Goal: Task Accomplishment & Management: Use online tool/utility

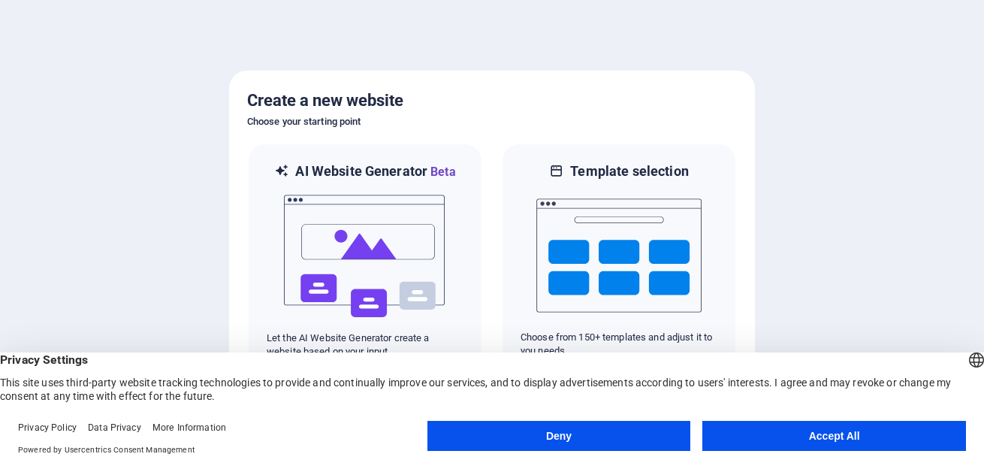
click at [827, 440] on button "Accept All" at bounding box center [834, 436] width 264 height 30
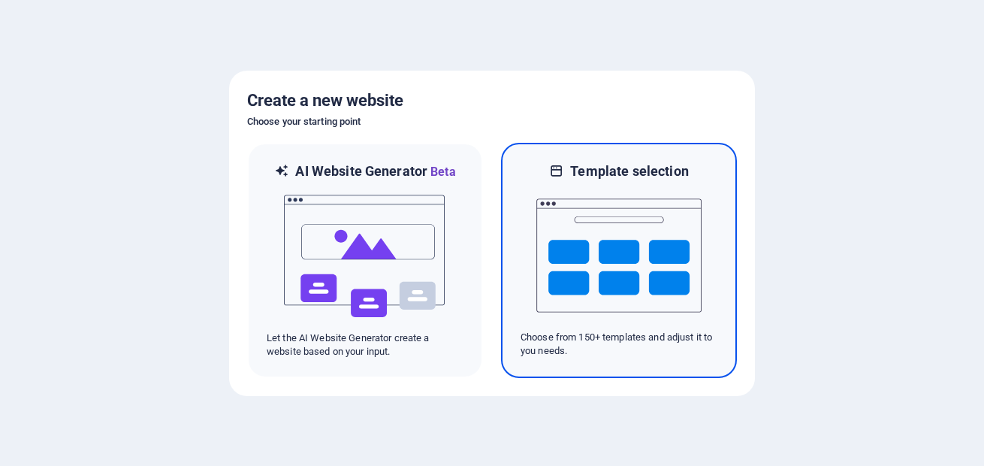
click at [657, 276] on img at bounding box center [618, 255] width 165 height 150
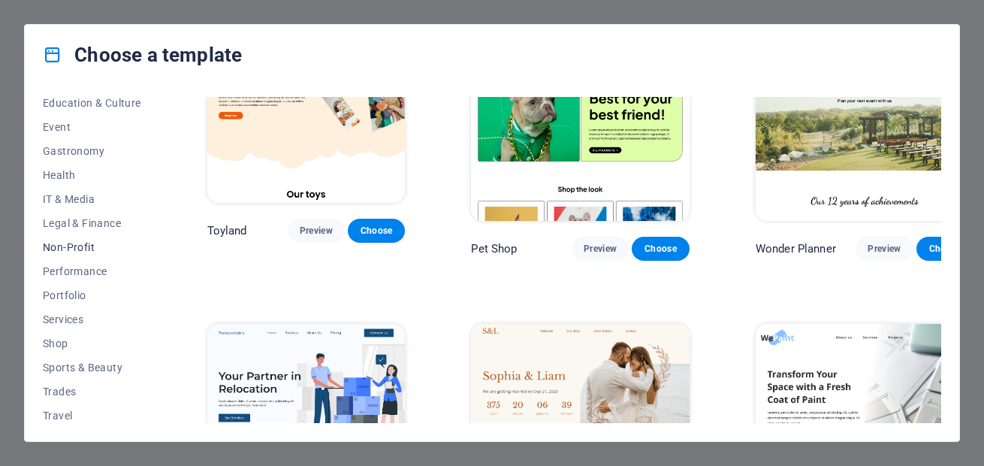
scroll to position [299, 0]
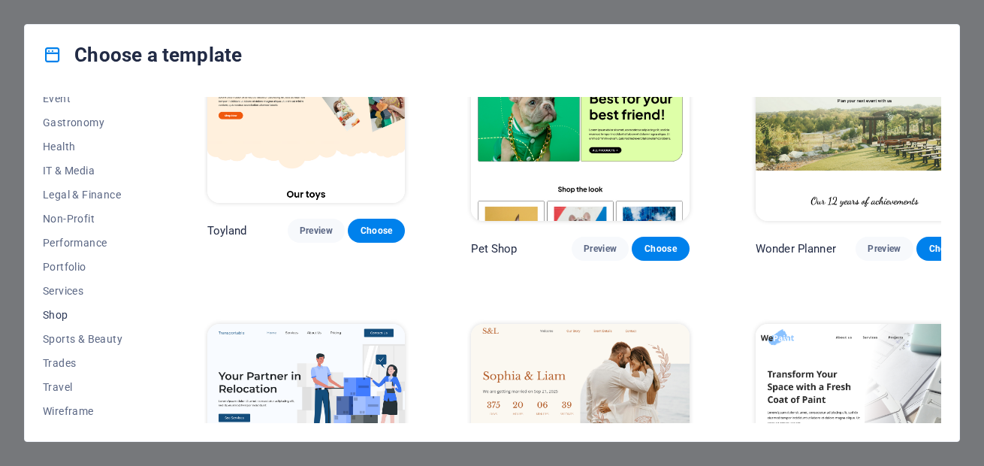
click at [63, 316] on span "Shop" at bounding box center [92, 315] width 98 height 12
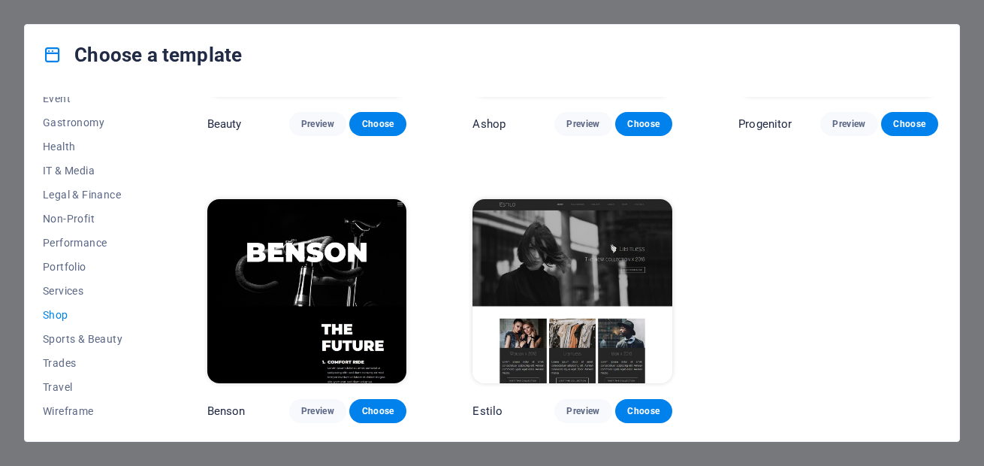
scroll to position [415, 0]
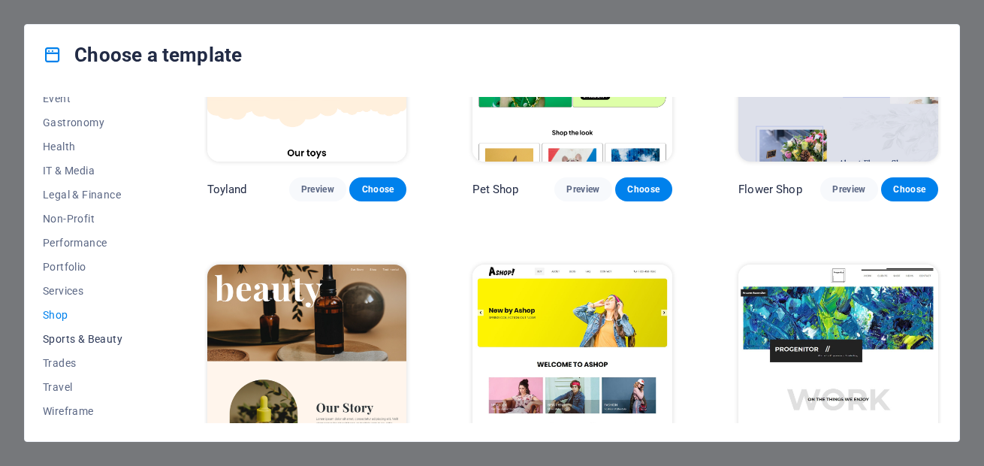
click at [86, 338] on span "Sports & Beauty" at bounding box center [92, 339] width 98 height 12
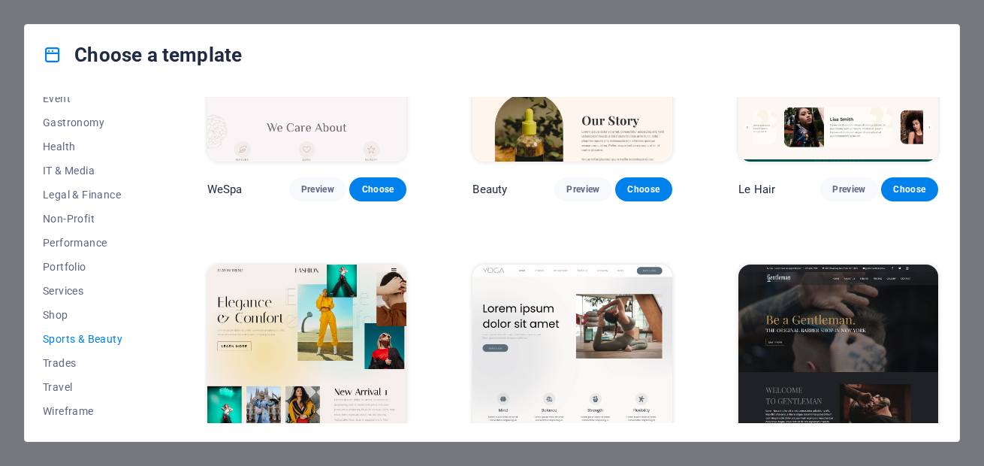
scroll to position [131, 0]
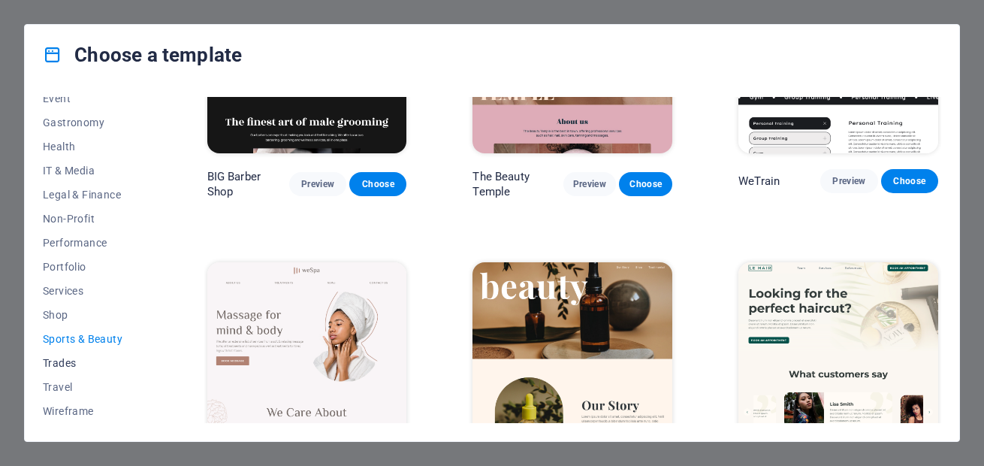
click at [67, 368] on span "Trades" at bounding box center [92, 363] width 98 height 12
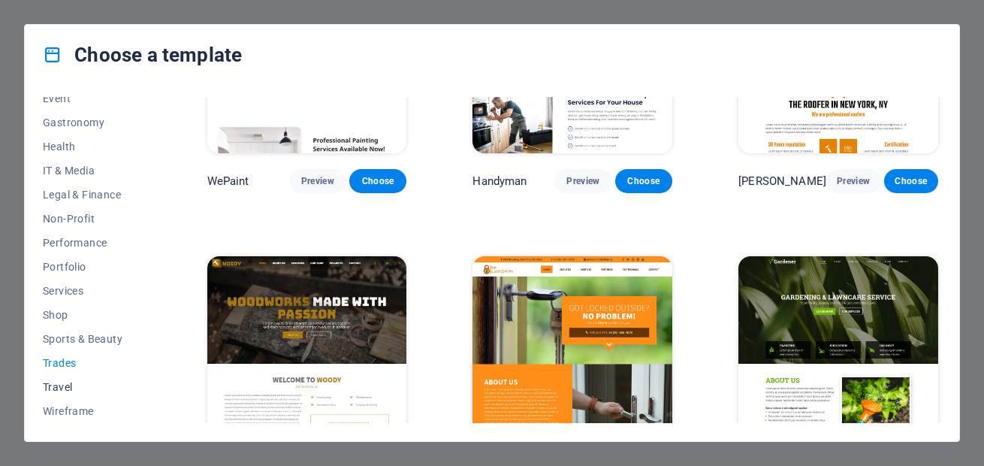
click at [65, 391] on span "Travel" at bounding box center [92, 387] width 98 height 12
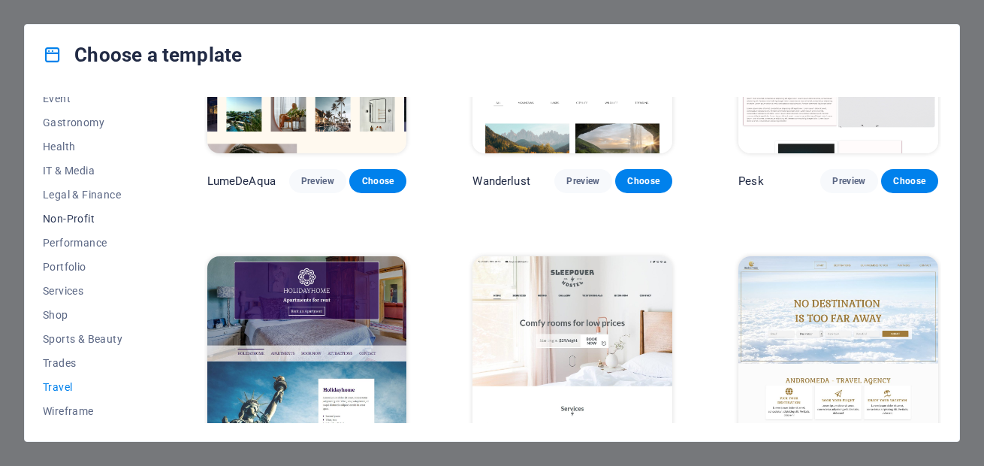
click at [69, 223] on span "Non-Profit" at bounding box center [92, 219] width 98 height 12
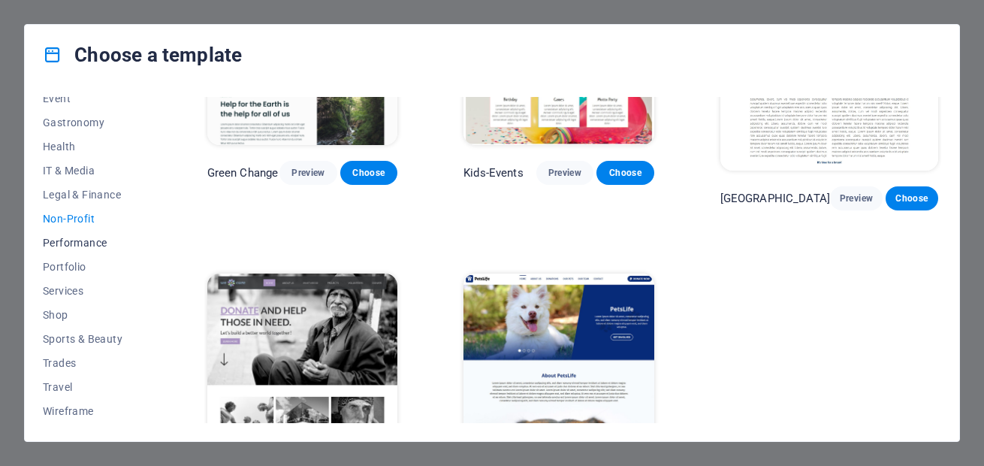
click at [75, 243] on span "Performance" at bounding box center [92, 243] width 98 height 12
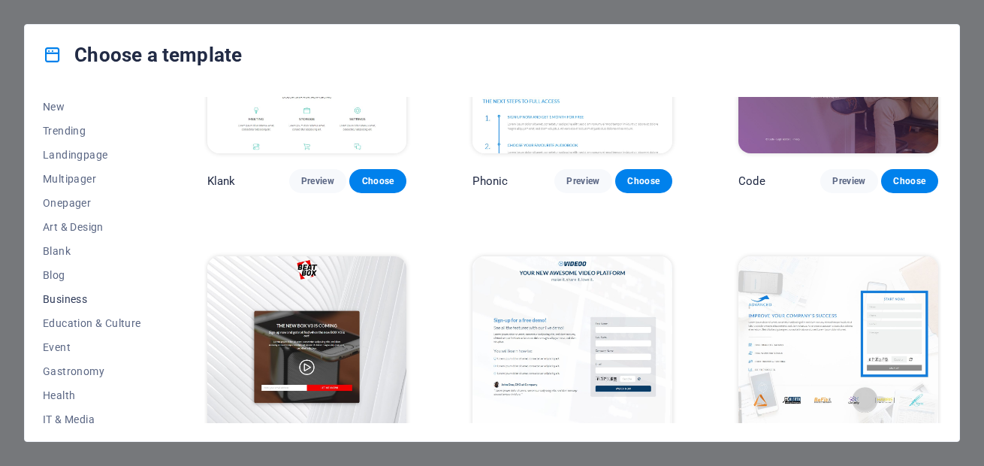
scroll to position [0, 0]
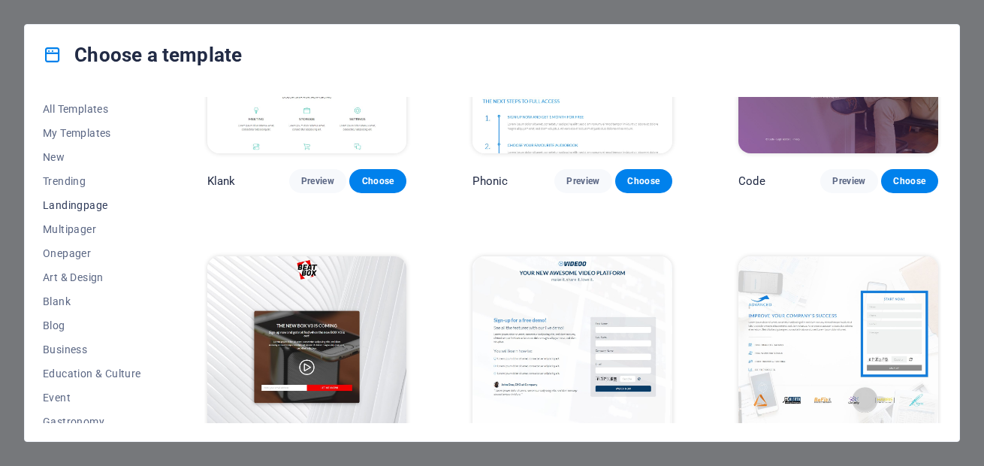
click at [74, 211] on button "Landingpage" at bounding box center [92, 205] width 98 height 24
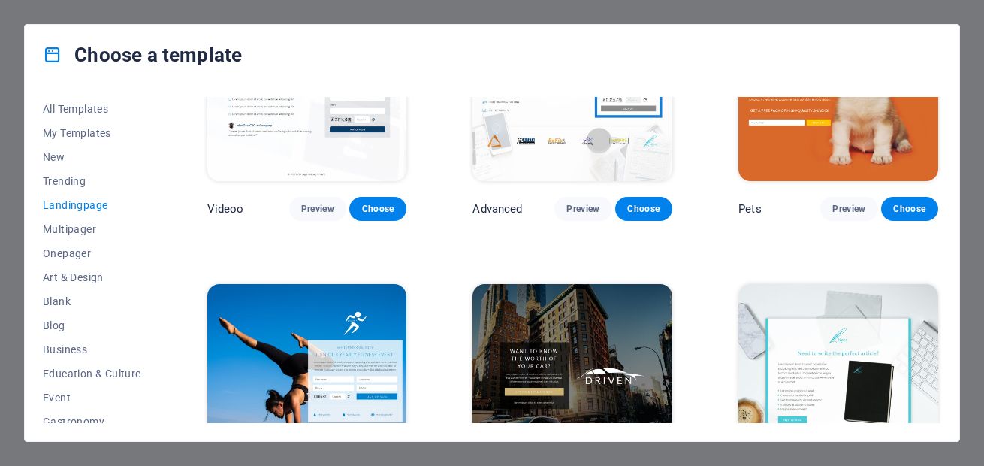
scroll to position [762, 0]
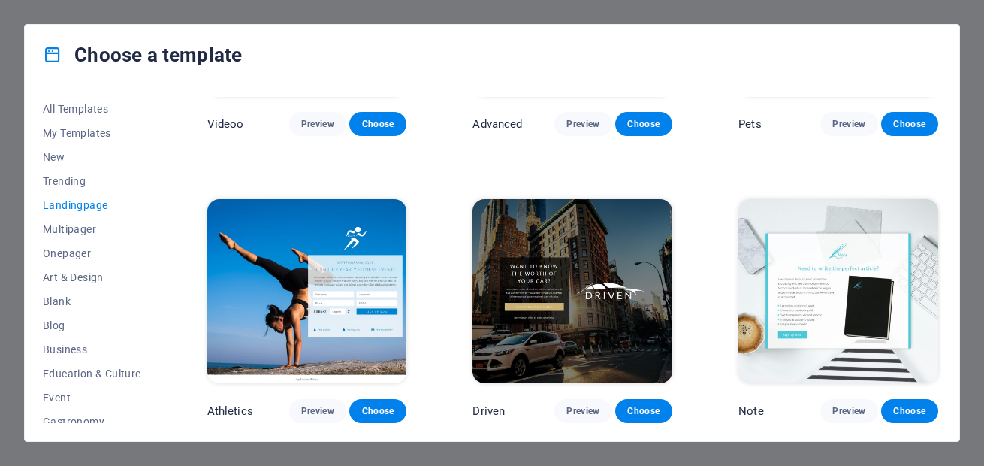
click at [632, 17] on div "Choose a template All Templates My Templates New Trending Landingpage Multipage…" at bounding box center [492, 233] width 984 height 466
click at [323, 8] on div "Choose a template All Templates My Templates New Trending Landingpage Multipage…" at bounding box center [492, 233] width 984 height 466
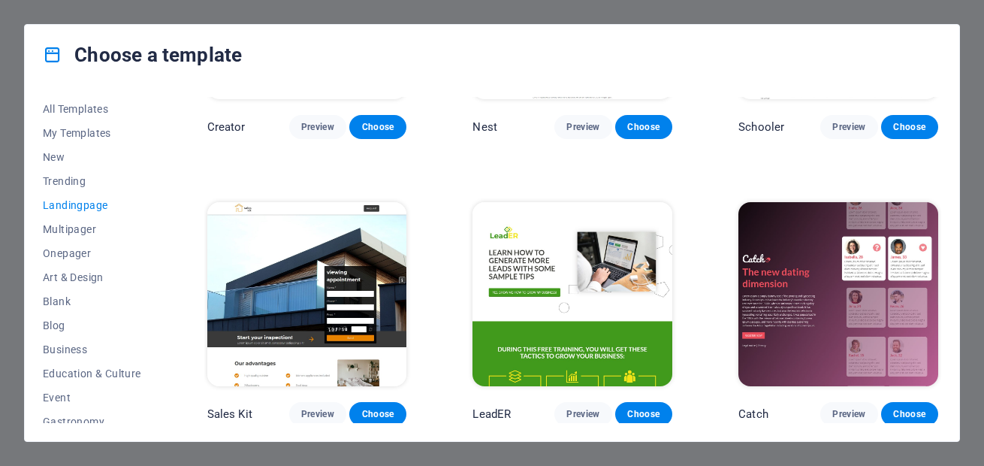
scroll to position [1663, 0]
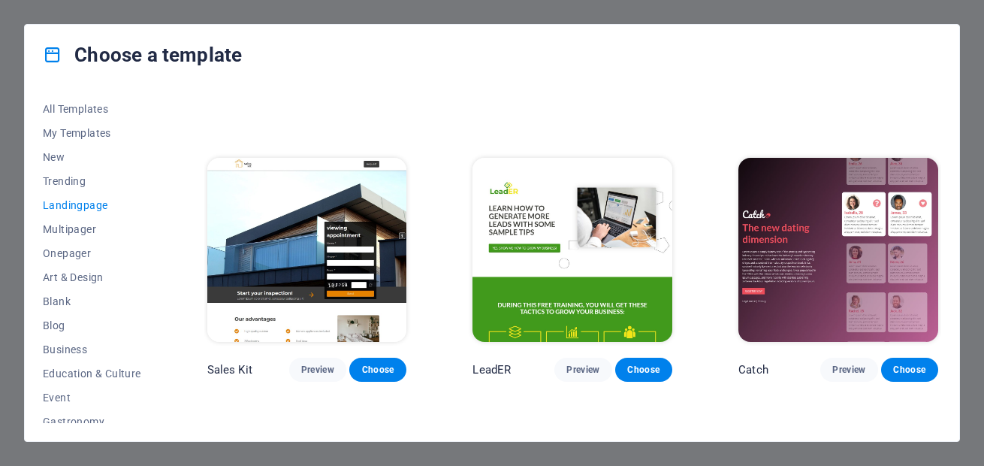
click at [735, 13] on div "Choose a template All Templates My Templates New Trending Landingpage Multipage…" at bounding box center [492, 233] width 984 height 466
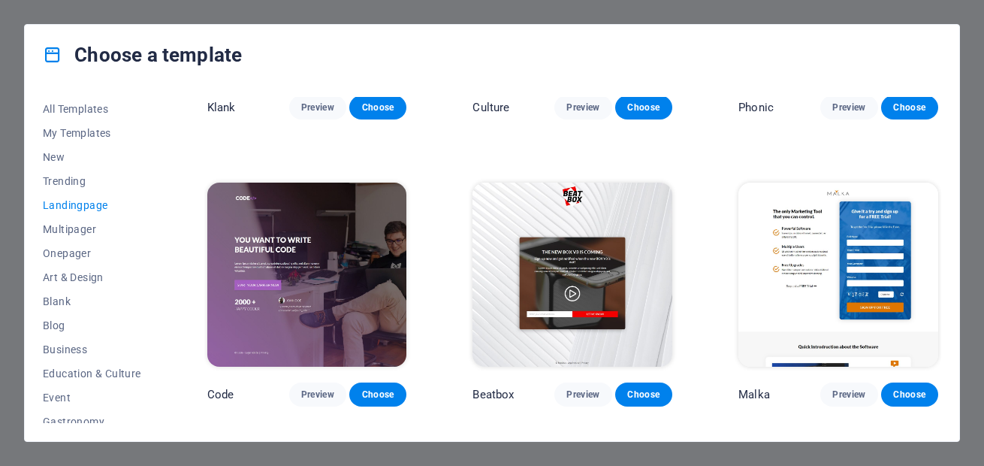
scroll to position [198, 0]
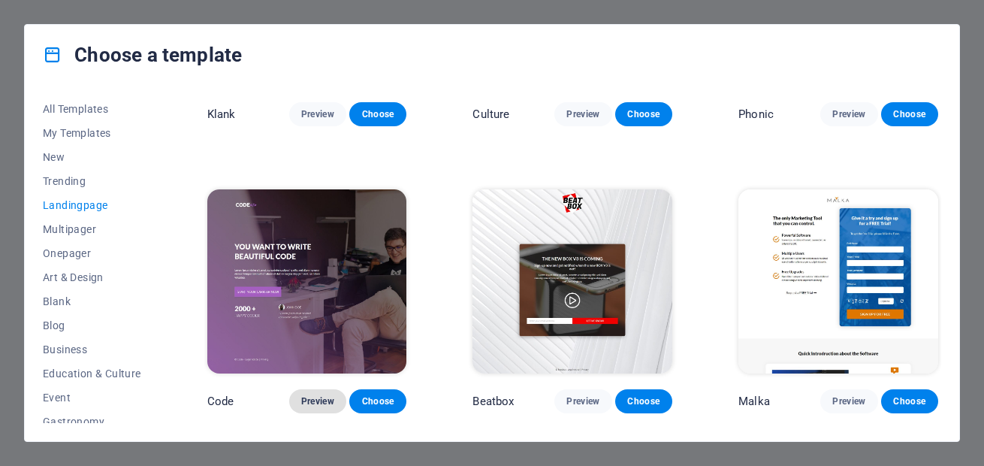
click at [320, 399] on span "Preview" at bounding box center [317, 401] width 33 height 12
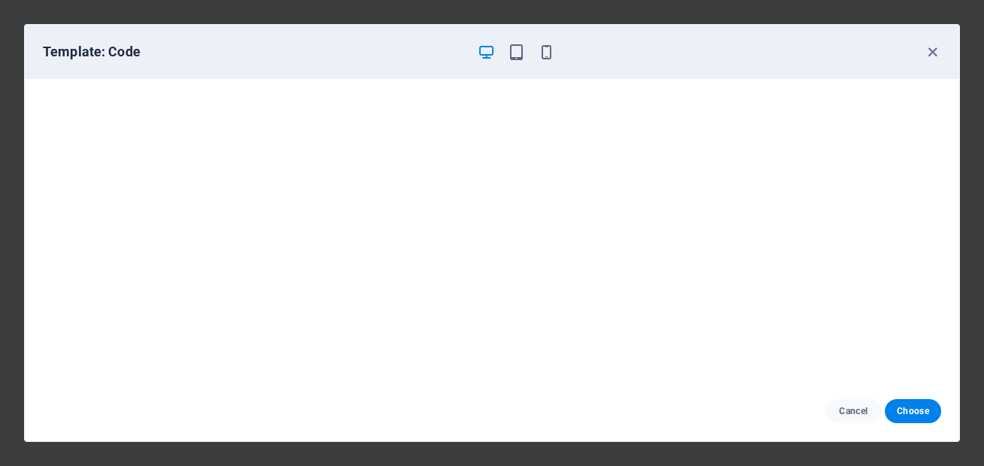
scroll to position [0, 0]
click at [542, 56] on icon "button" at bounding box center [546, 52] width 17 height 17
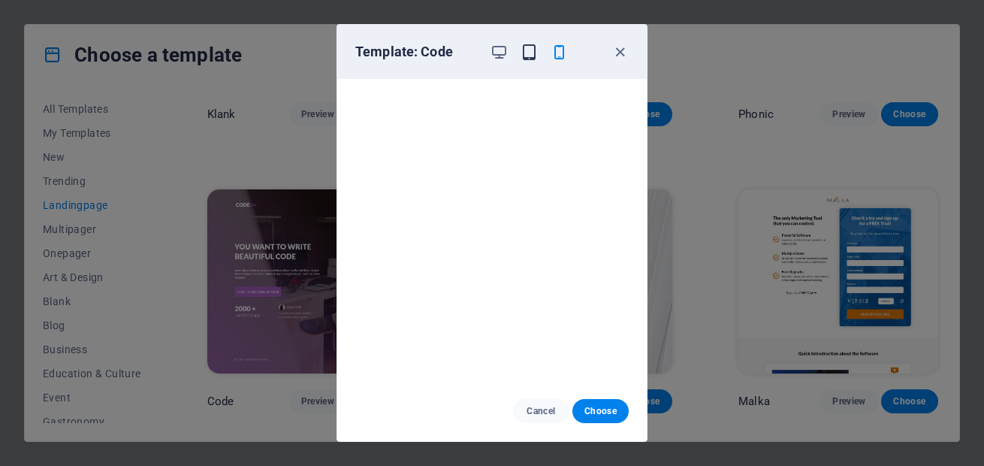
click at [529, 53] on icon "button" at bounding box center [529, 52] width 17 height 17
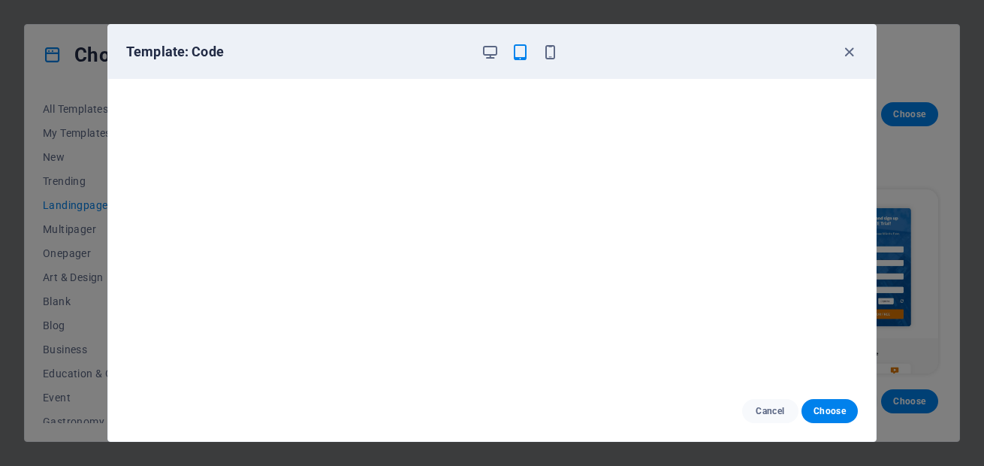
scroll to position [4, 0]
click at [769, 409] on span "Cancel" at bounding box center [770, 411] width 32 height 12
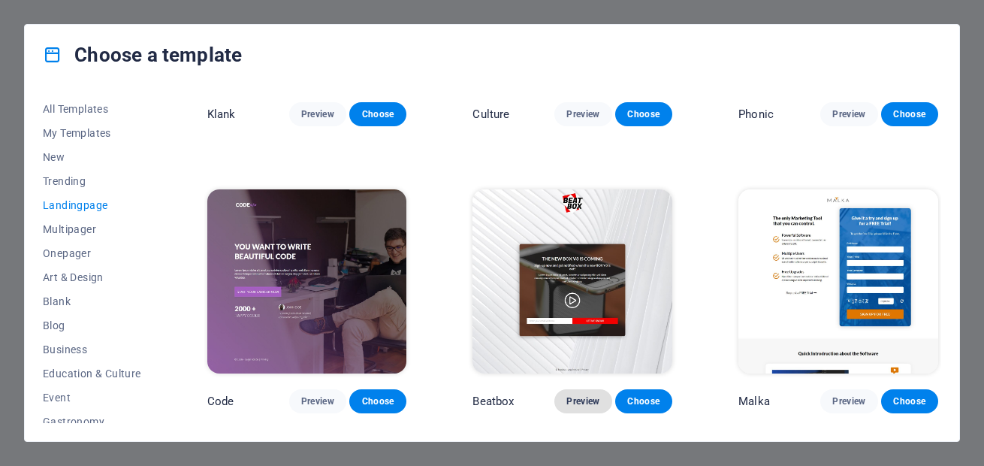
click at [578, 397] on span "Preview" at bounding box center [582, 401] width 33 height 12
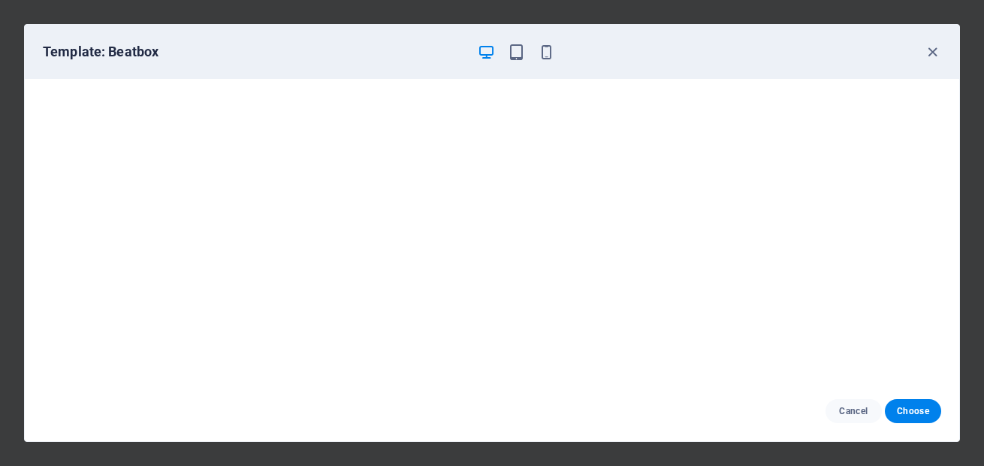
scroll to position [0, 0]
click at [932, 54] on icon "button" at bounding box center [932, 52] width 17 height 17
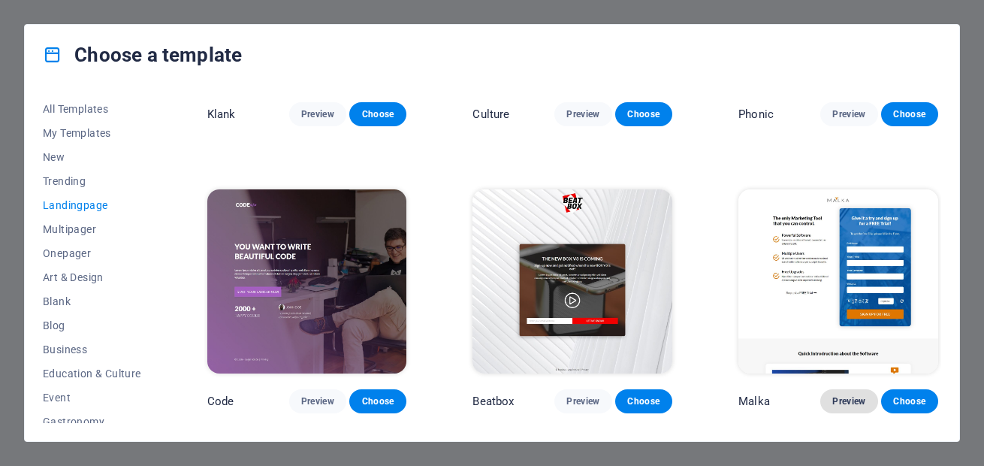
click at [832, 398] on span "Preview" at bounding box center [848, 401] width 33 height 12
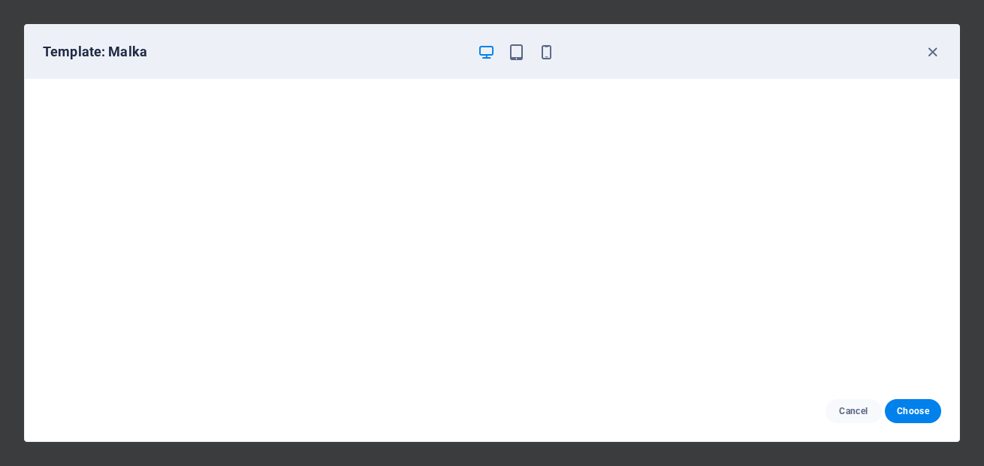
scroll to position [4, 0]
click at [905, 415] on span "Choose" at bounding box center [913, 411] width 32 height 12
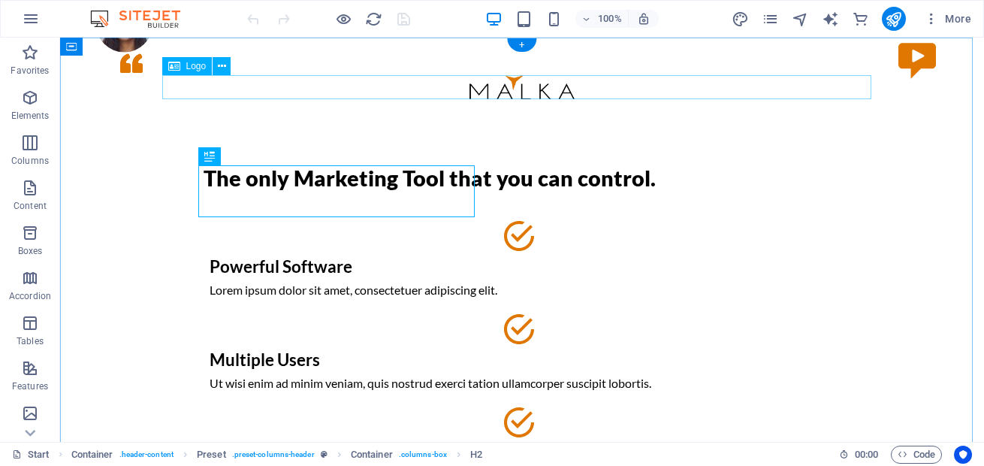
click at [252, 92] on div at bounding box center [522, 87] width 709 height 24
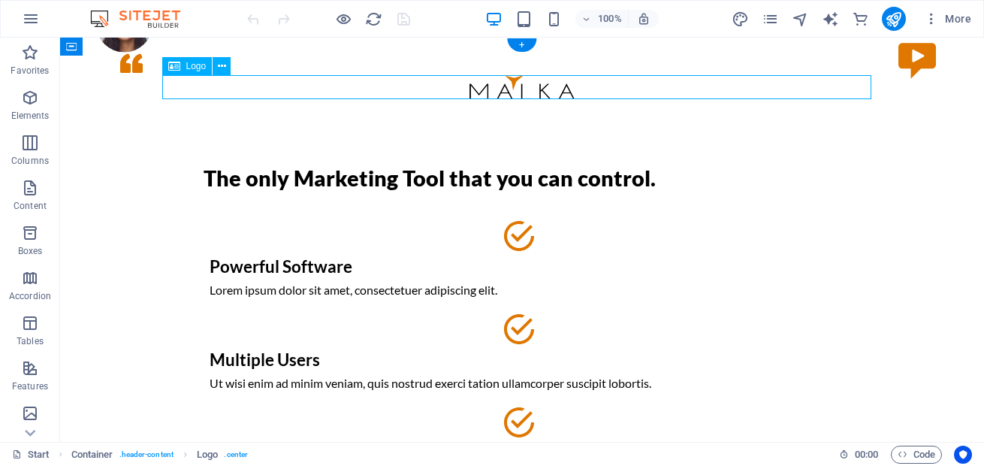
click at [252, 92] on div at bounding box center [522, 87] width 709 height 24
select select "px"
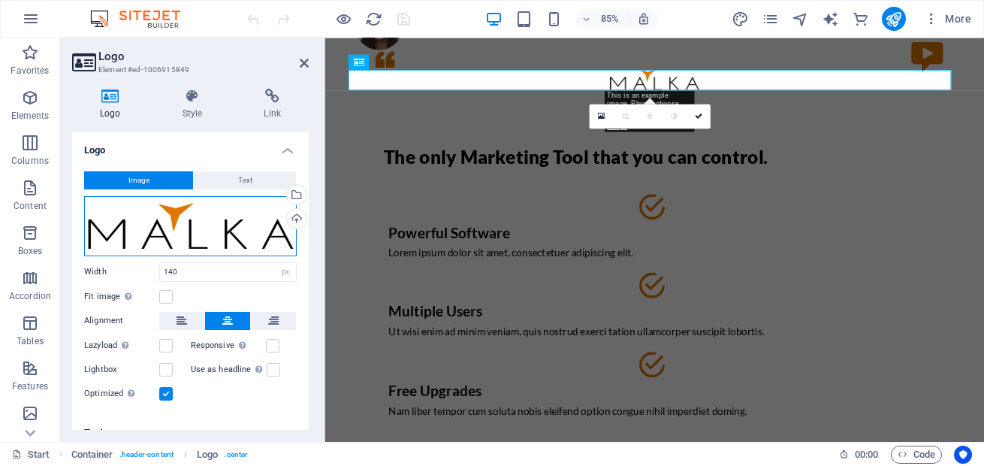
click at [213, 229] on div "Drag files here, click to choose files or select files from Files or our free s…" at bounding box center [190, 226] width 213 height 60
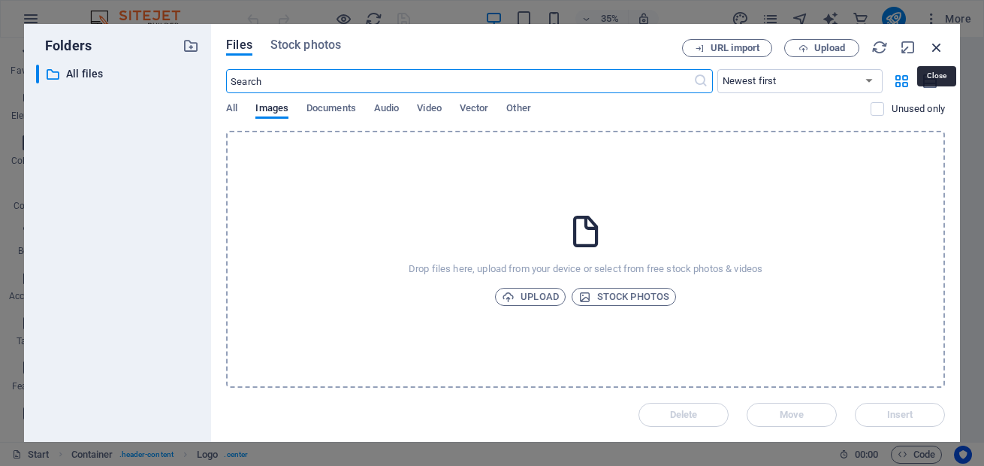
click at [939, 47] on icon "button" at bounding box center [936, 47] width 17 height 17
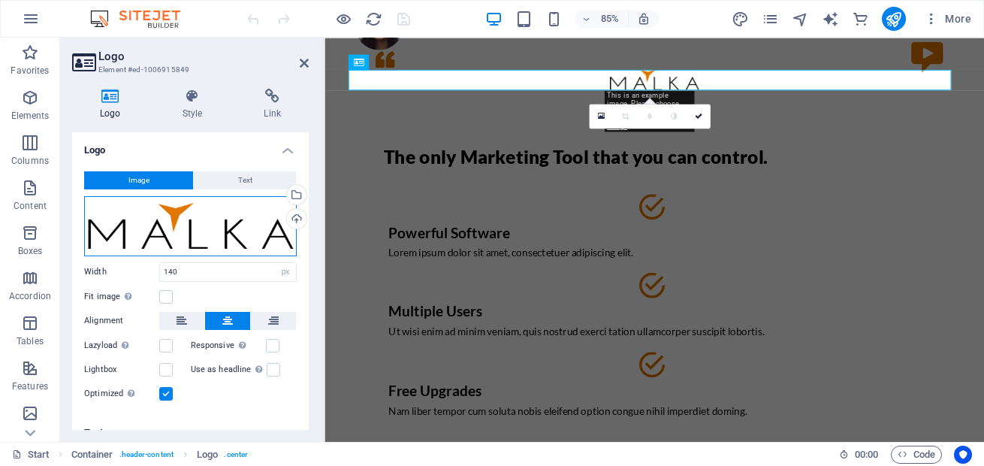
drag, startPoint x: 500, startPoint y: 276, endPoint x: 946, endPoint y: 247, distance: 447.1
click at [230, 233] on div "Drag files here, click to choose files or select files from Files or our free s…" at bounding box center [190, 226] width 213 height 60
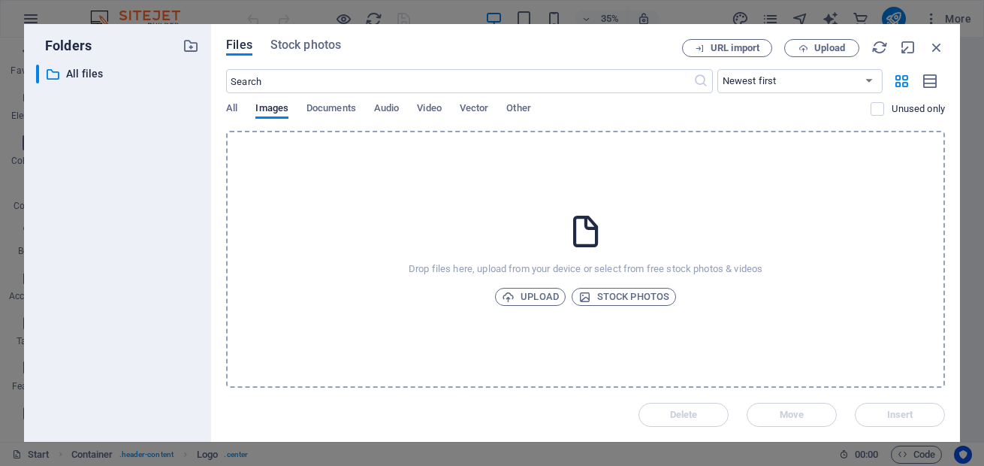
click at [926, 47] on div "URL import Upload" at bounding box center [813, 48] width 263 height 18
click at [929, 47] on icon "button" at bounding box center [936, 47] width 17 height 17
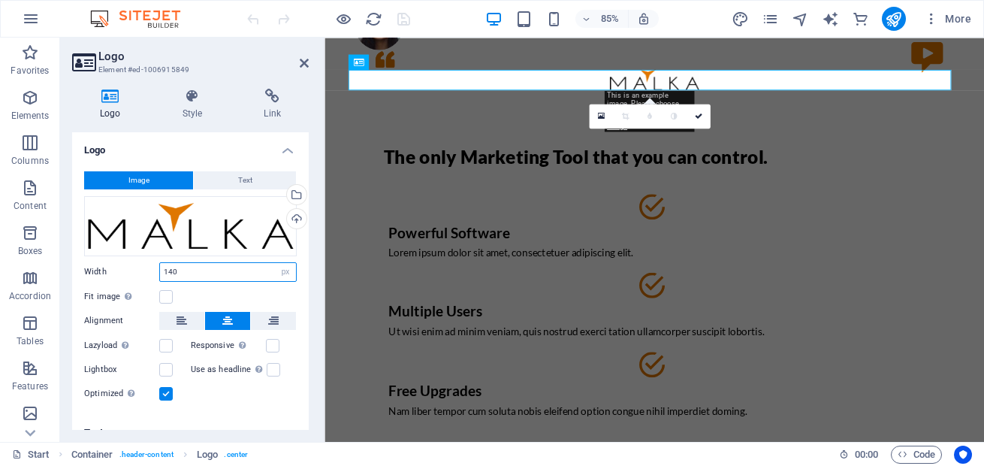
drag, startPoint x: 234, startPoint y: 273, endPoint x: 152, endPoint y: 276, distance: 82.7
click at [152, 276] on div "Width 140 Default auto px rem % em vh vw" at bounding box center [190, 272] width 213 height 20
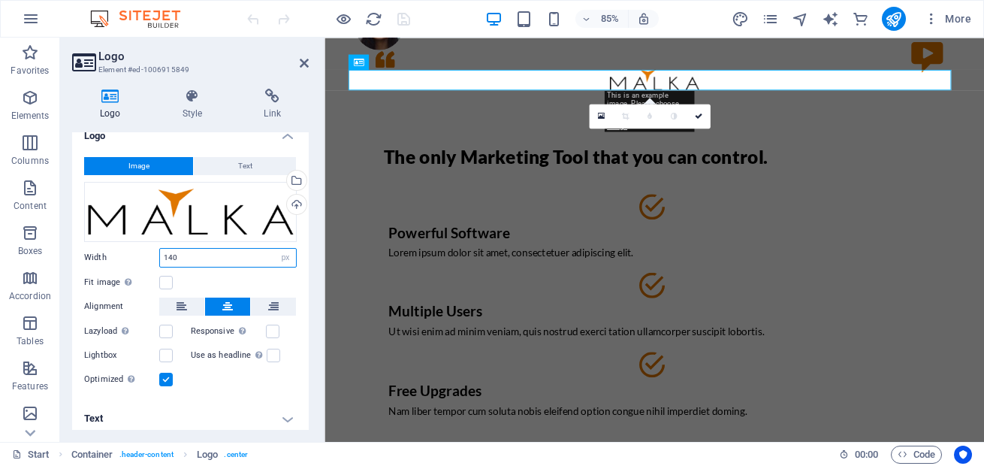
scroll to position [21, 0]
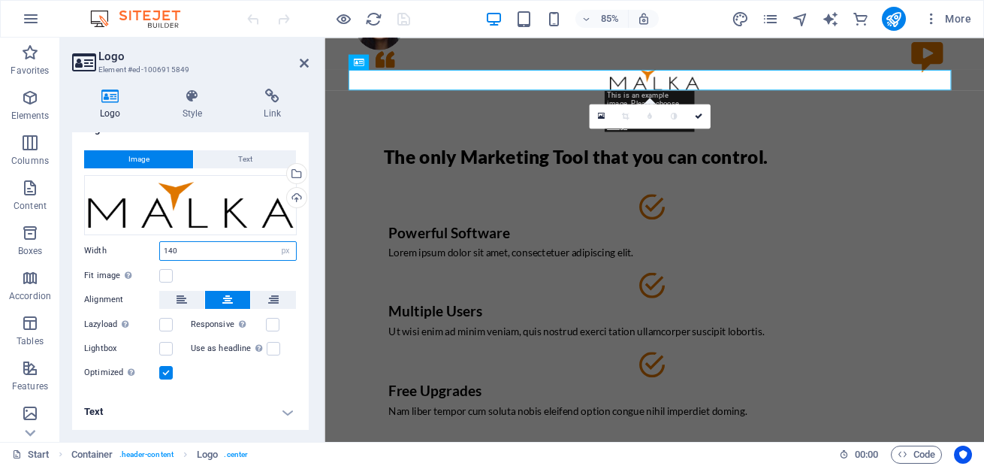
click at [210, 253] on input "140" at bounding box center [228, 251] width 136 height 18
